Goal: Transaction & Acquisition: Subscribe to service/newsletter

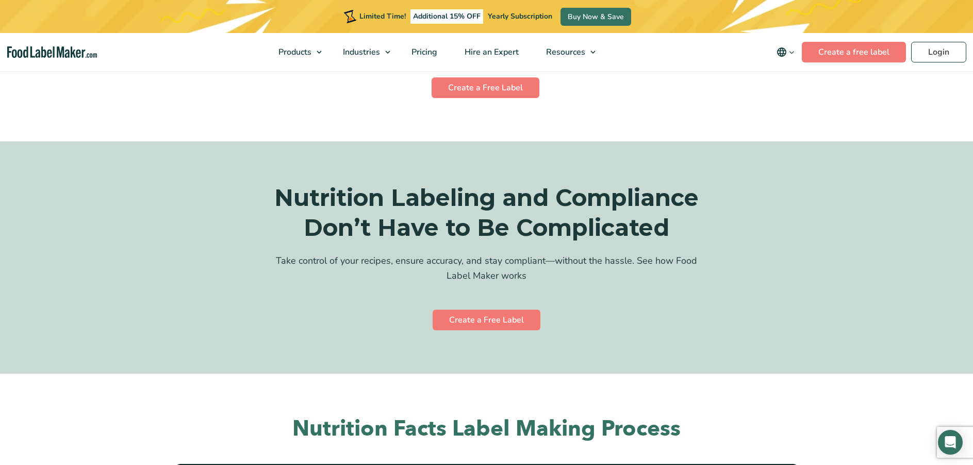
scroll to position [1960, 0]
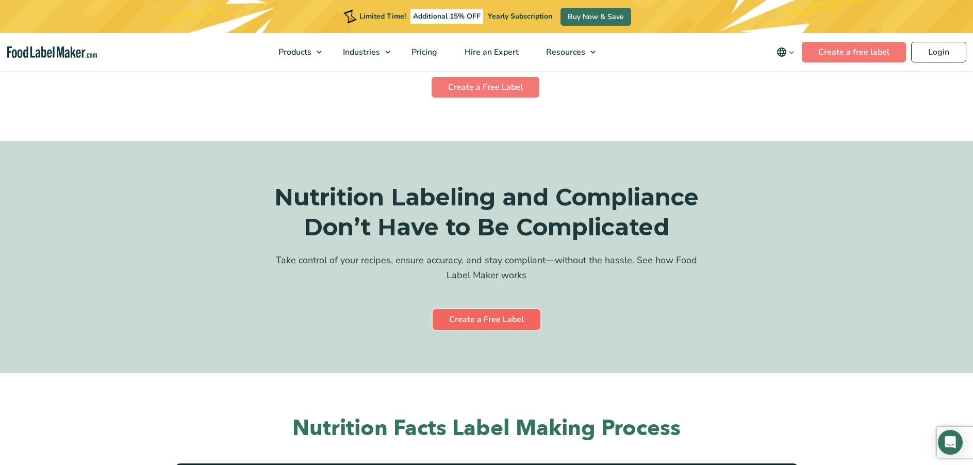
click at [468, 309] on link "Create a Free Label" at bounding box center [487, 319] width 108 height 21
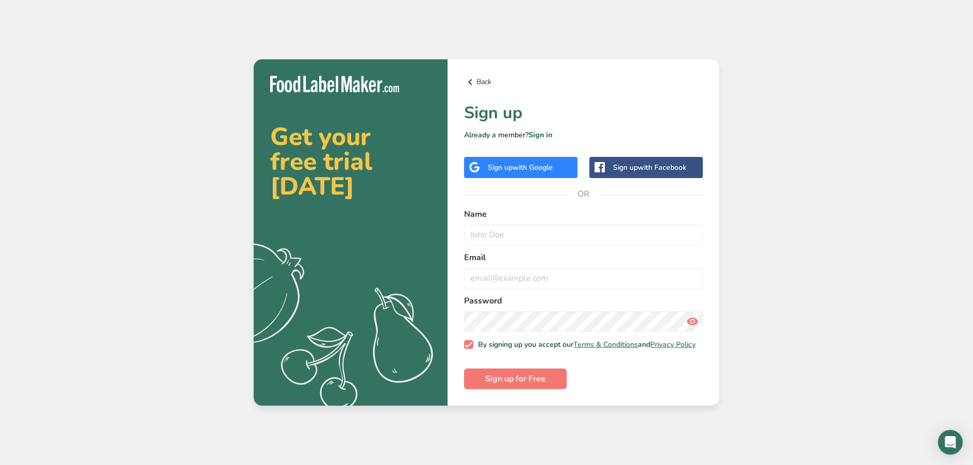
click at [478, 77] on link "Back" at bounding box center [583, 82] width 239 height 12
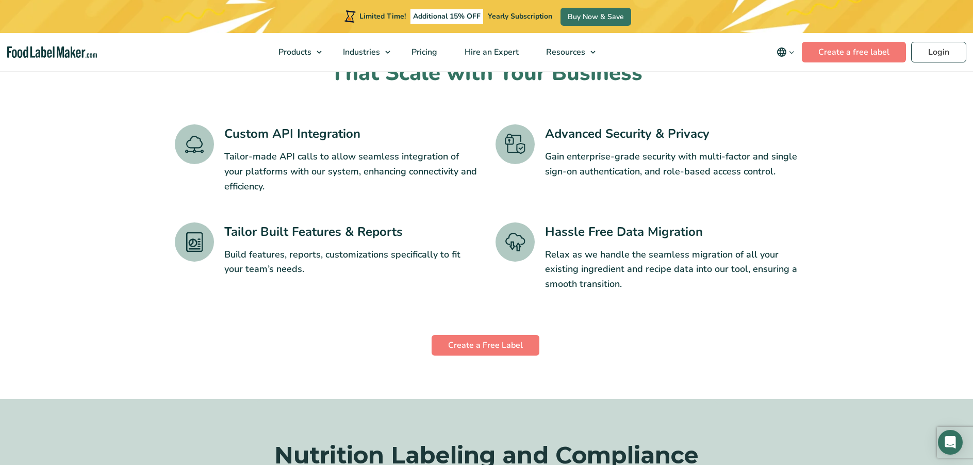
scroll to position [1444, 0]
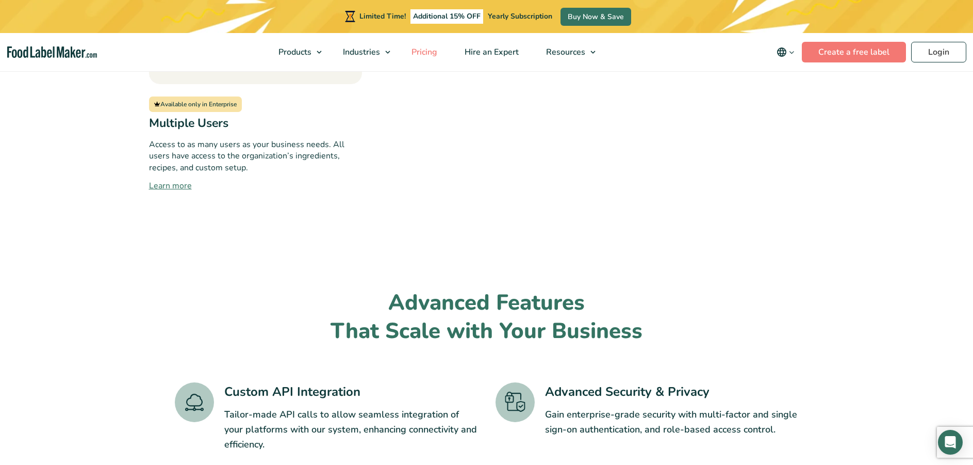
click at [418, 52] on span "Pricing" at bounding box center [423, 51] width 30 height 11
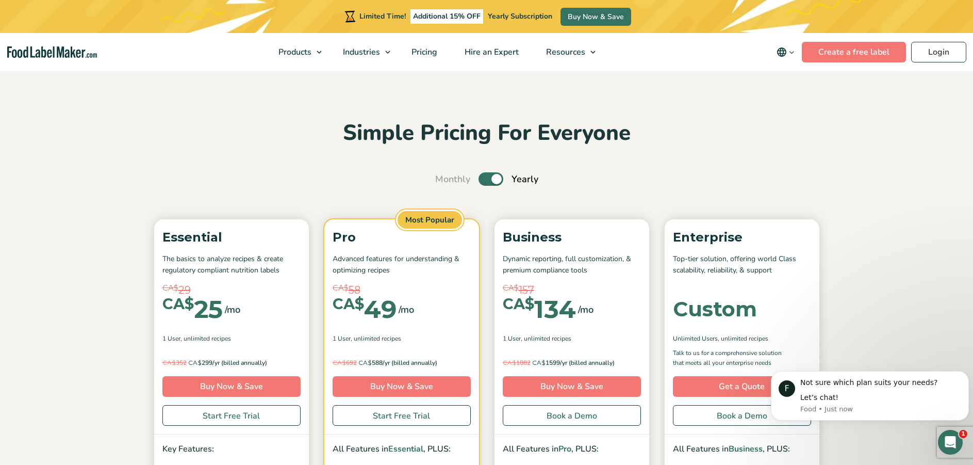
click at [454, 101] on section "Simple Pricing For Everyone Monthly Toggle Yearly (6 Month Free + 2 Free Nutrit…" at bounding box center [486, 381] width 973 height 623
